Goal: Information Seeking & Learning: Learn about a topic

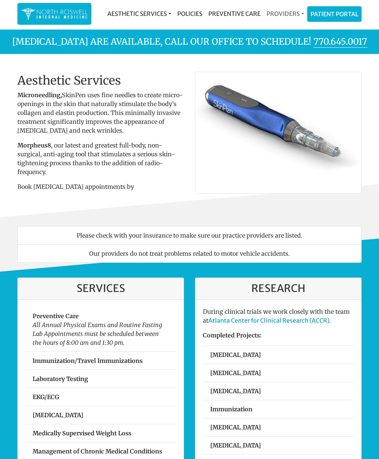
click at [289, 12] on link "Providers" at bounding box center [285, 13] width 44 height 15
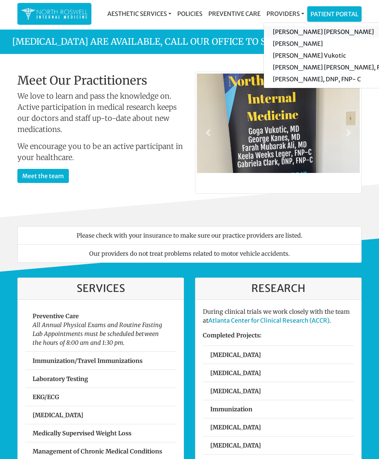
click at [325, 31] on link "[PERSON_NAME] [PERSON_NAME]" at bounding box center [334, 32] width 140 height 12
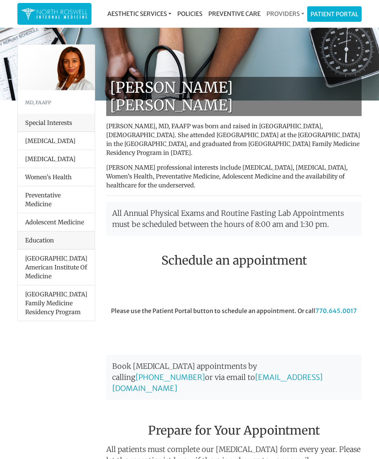
click at [290, 11] on link "Providers" at bounding box center [285, 13] width 44 height 15
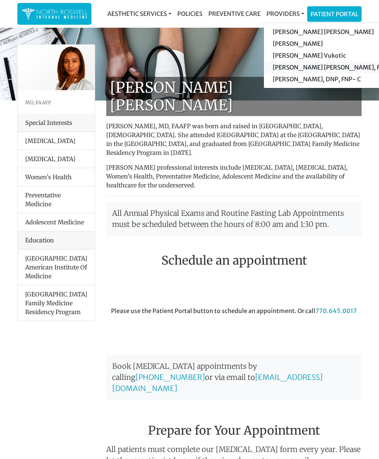
click at [321, 69] on link "[PERSON_NAME] [PERSON_NAME], FNP-C" at bounding box center [334, 67] width 140 height 12
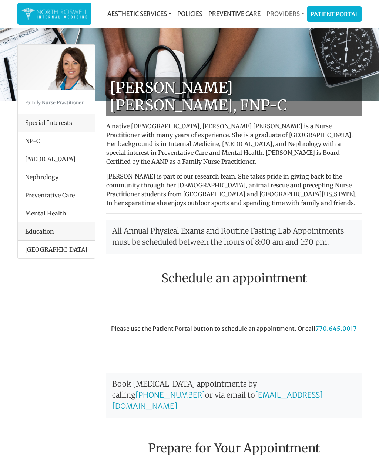
click at [289, 13] on link "Providers" at bounding box center [285, 13] width 44 height 15
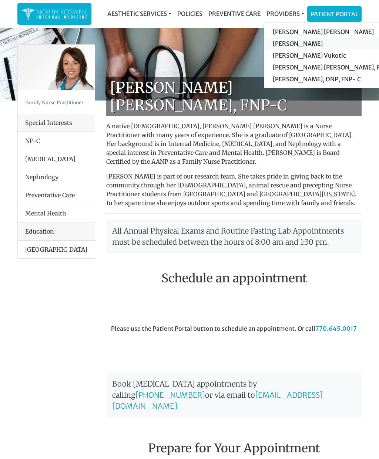
click at [301, 41] on link "[PERSON_NAME]" at bounding box center [334, 44] width 140 height 12
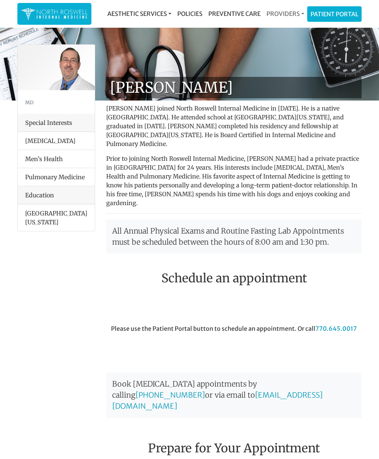
click at [287, 10] on link "Providers" at bounding box center [285, 13] width 44 height 15
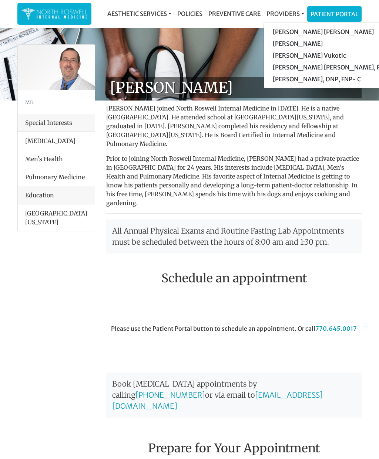
click at [80, 176] on li "Pulmonary Medicine" at bounding box center [56, 177] width 77 height 18
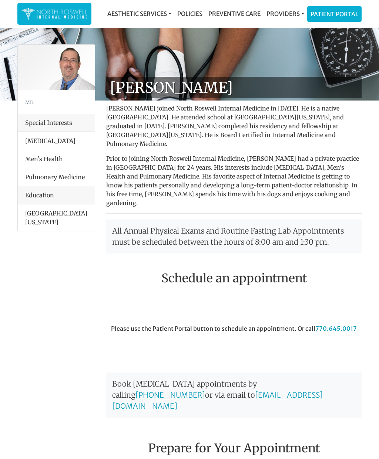
click at [56, 178] on li "Pulmonary Medicine" at bounding box center [56, 177] width 77 height 18
click at [57, 176] on li "Pulmonary Medicine" at bounding box center [56, 177] width 77 height 18
click at [49, 178] on li "Pulmonary Medicine" at bounding box center [56, 177] width 77 height 18
click at [55, 179] on li "Pulmonary Medicine" at bounding box center [56, 177] width 77 height 18
click at [69, 174] on li "Pulmonary Medicine" at bounding box center [56, 177] width 77 height 18
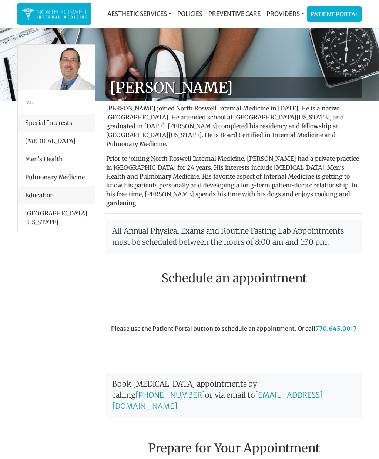
click at [79, 135] on li "[MEDICAL_DATA]" at bounding box center [56, 141] width 77 height 18
click at [70, 163] on li "Men’s Health" at bounding box center [56, 159] width 77 height 18
click at [66, 178] on li "Pulmonary Medicine" at bounding box center [56, 177] width 77 height 18
click at [68, 179] on li "Pulmonary Medicine" at bounding box center [56, 177] width 77 height 18
click at [284, 9] on link "Providers" at bounding box center [285, 13] width 44 height 15
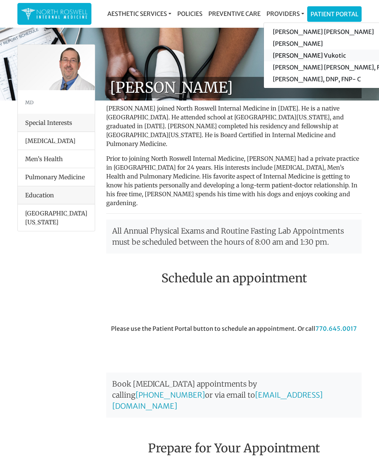
click at [308, 55] on link "[PERSON_NAME] Vukotic" at bounding box center [334, 56] width 140 height 12
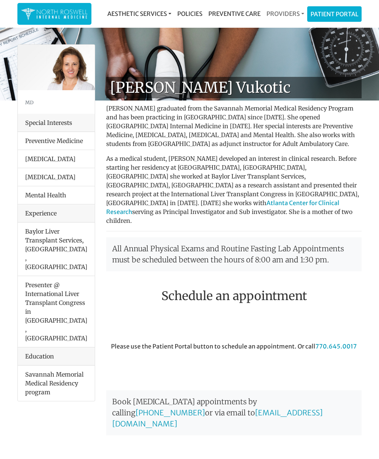
click at [290, 11] on link "Providers" at bounding box center [285, 13] width 44 height 15
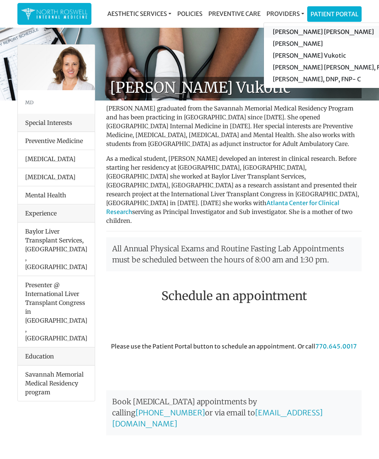
click at [321, 31] on link "[PERSON_NAME] [PERSON_NAME]" at bounding box center [334, 32] width 140 height 12
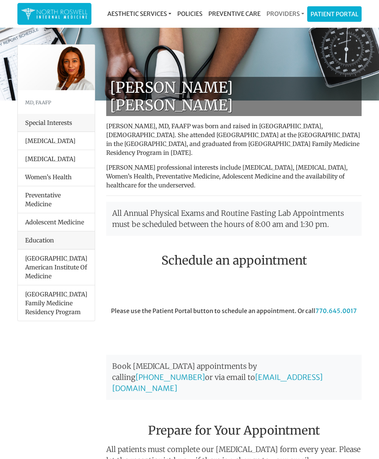
click at [288, 16] on link "Providers" at bounding box center [285, 13] width 44 height 15
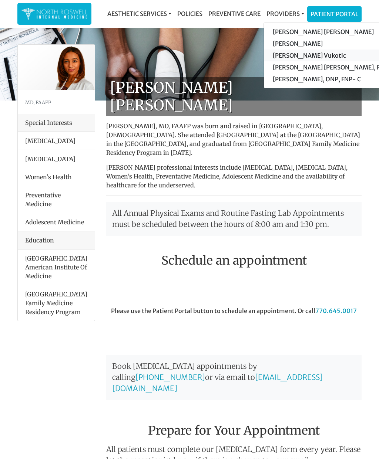
click at [300, 54] on link "[PERSON_NAME] Vukotic" at bounding box center [334, 56] width 140 height 12
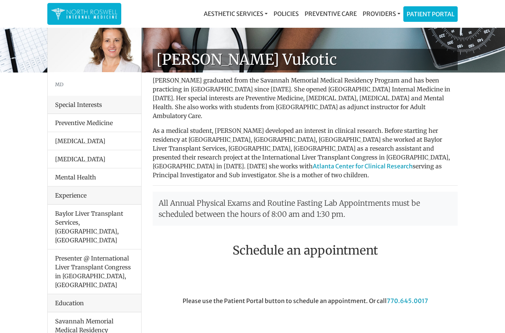
scroll to position [26, 0]
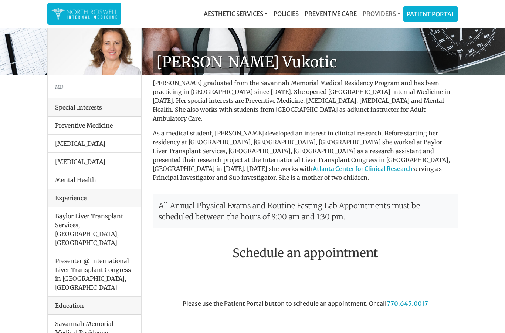
click at [378, 13] on link "Providers" at bounding box center [382, 13] width 44 height 15
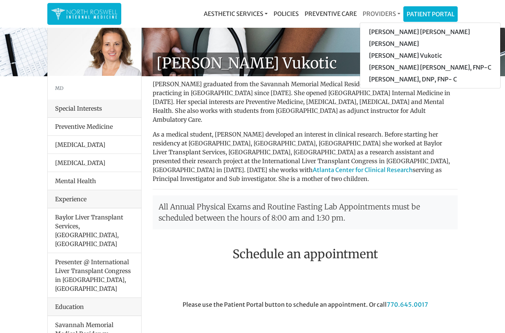
scroll to position [0, 0]
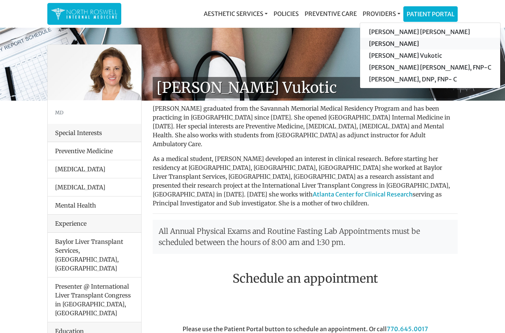
click at [378, 45] on link "[PERSON_NAME]" at bounding box center [430, 44] width 140 height 12
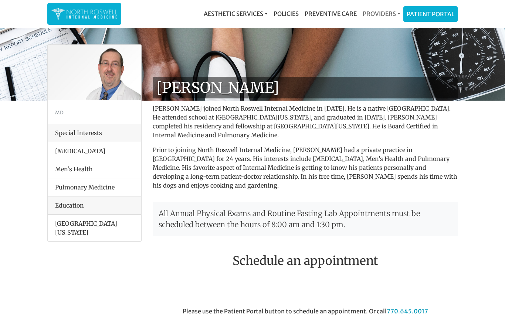
click at [387, 11] on link "Providers" at bounding box center [382, 13] width 44 height 15
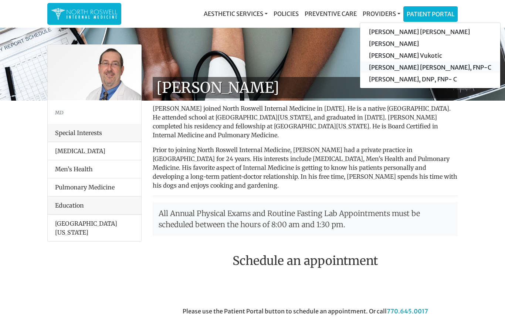
click at [404, 66] on link "[PERSON_NAME] [PERSON_NAME], FNP-C" at bounding box center [430, 67] width 140 height 12
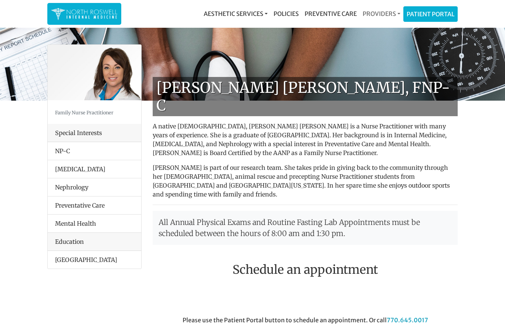
click at [385, 15] on link "Providers" at bounding box center [382, 13] width 44 height 15
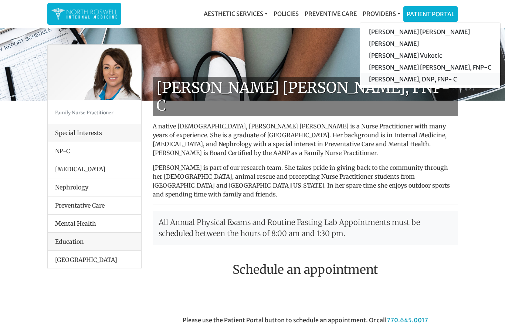
click at [403, 77] on link "[PERSON_NAME], DNP, FNP- C" at bounding box center [430, 79] width 140 height 12
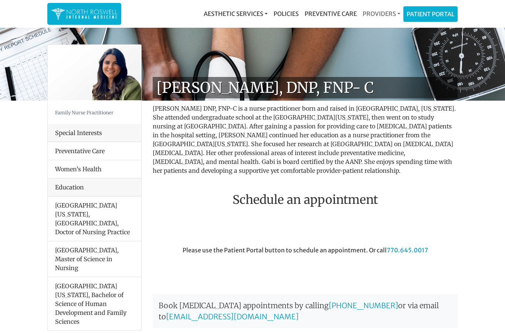
click at [384, 13] on link "Providers" at bounding box center [382, 13] width 44 height 15
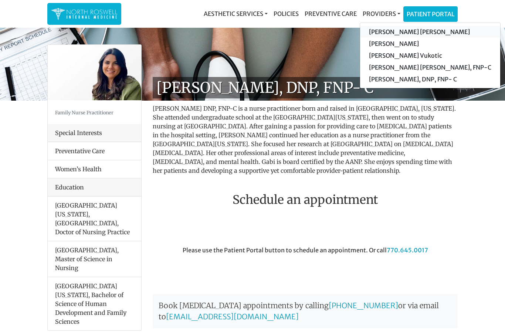
click at [409, 29] on link "[PERSON_NAME] [PERSON_NAME]" at bounding box center [430, 32] width 140 height 12
